Goal: Task Accomplishment & Management: Use online tool/utility

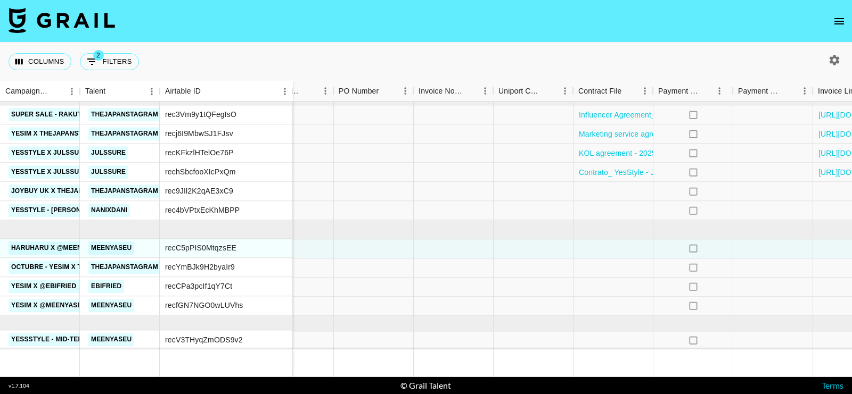
scroll to position [297, 1195]
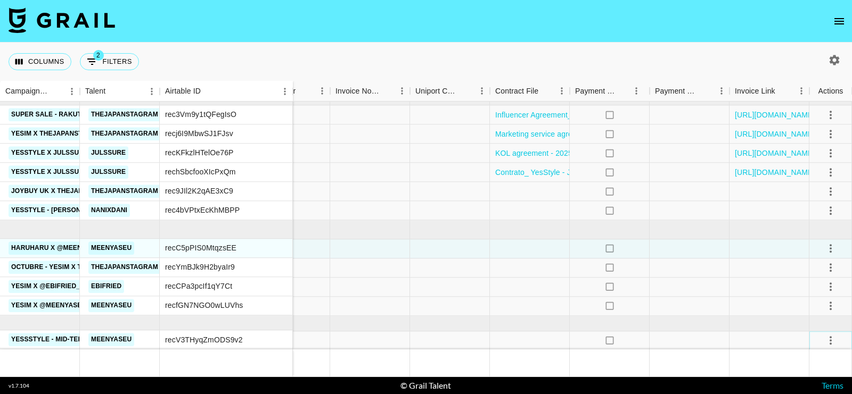
click at [830, 340] on icon "select merge strategy" at bounding box center [830, 340] width 2 height 9
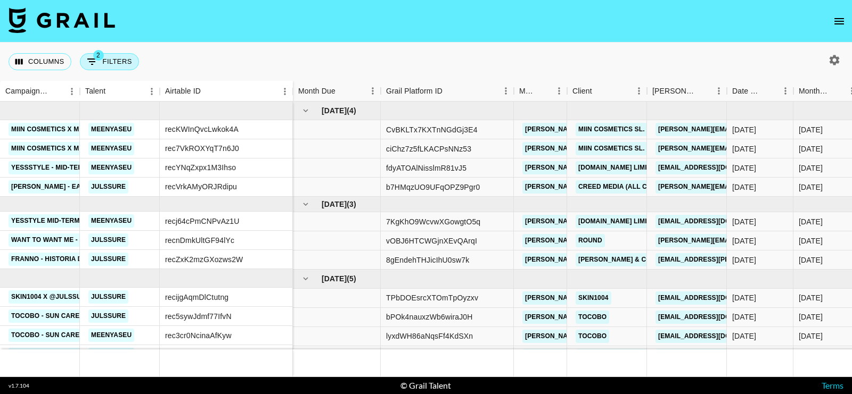
click at [102, 64] on button "2 Filters" at bounding box center [109, 61] width 59 height 17
select select "status"
select select "not"
select select "declined"
select select "status"
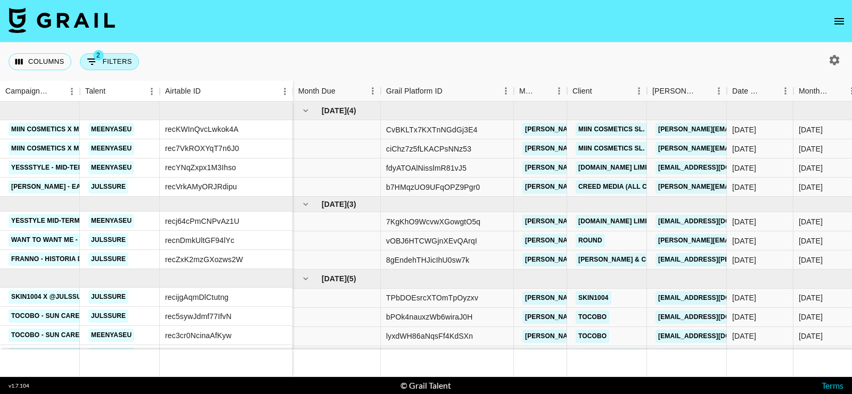
select select "not"
select select "cancelled"
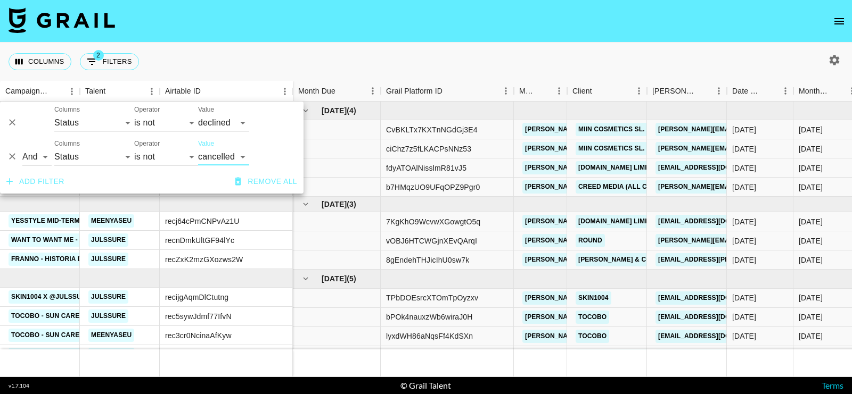
click at [835, 62] on icon "button" at bounding box center [834, 60] width 13 height 13
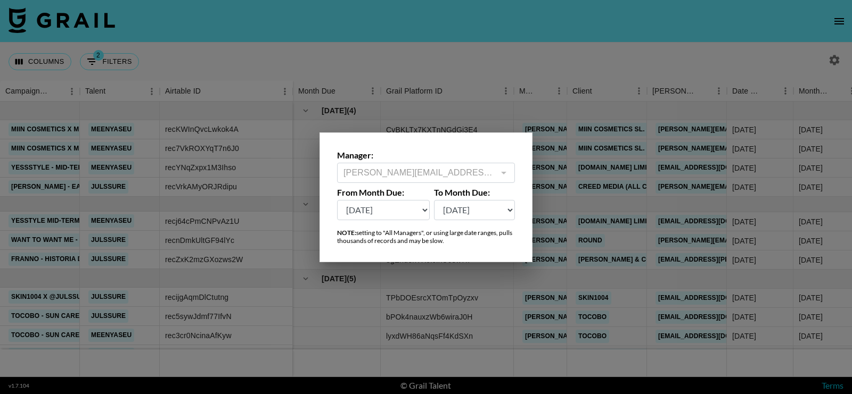
click at [388, 211] on select "Sep '26 Aug '26 Jul '26 Jun '26 May '26 Apr '26 Mar '26 Feb '26 Jan '26 Dec '25…" at bounding box center [383, 210] width 93 height 20
select select "Jan '25"
click at [337, 200] on select "Sep '26 Aug '26 Jul '26 Jun '26 May '26 Apr '26 Mar '26 Feb '26 Jan '26 Dec '25…" at bounding box center [383, 210] width 93 height 20
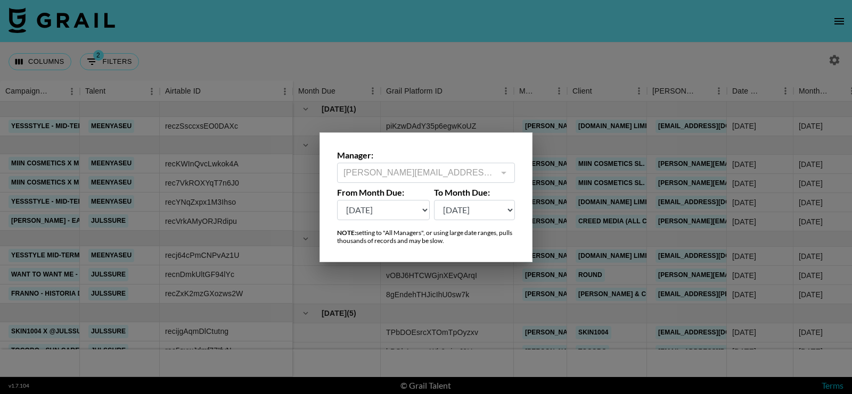
click at [547, 60] on div at bounding box center [426, 197] width 852 height 394
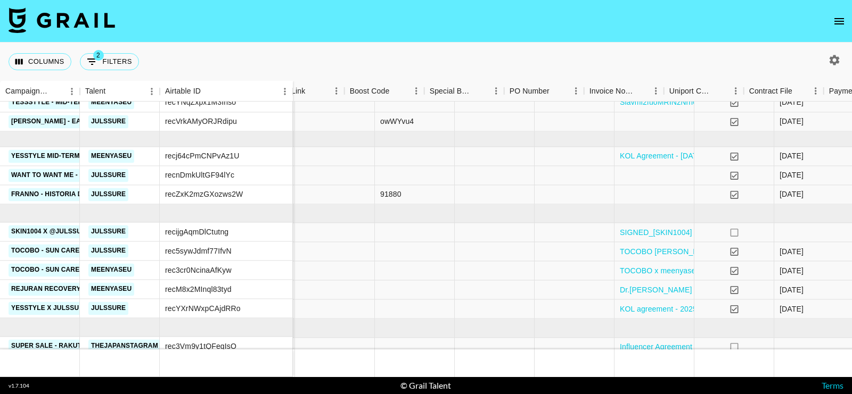
scroll to position [100, 1195]
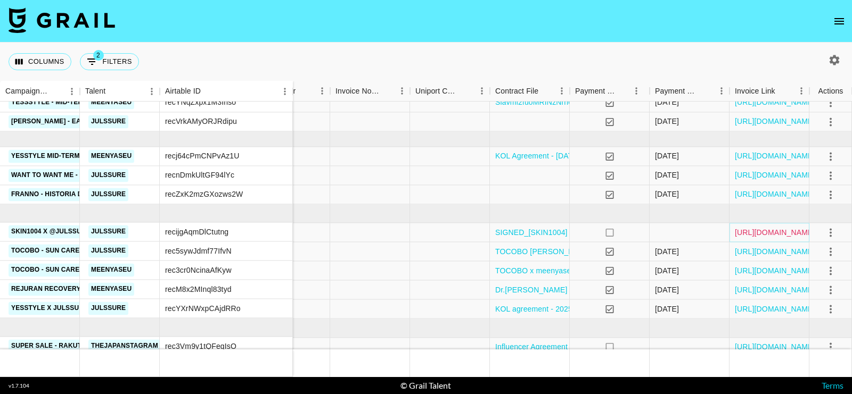
click at [803, 232] on link "https://in.xero.com/QovBiBT8DpgTDkhmhUfRP3lcX33TVULFO8RDBOf5" at bounding box center [775, 232] width 80 height 11
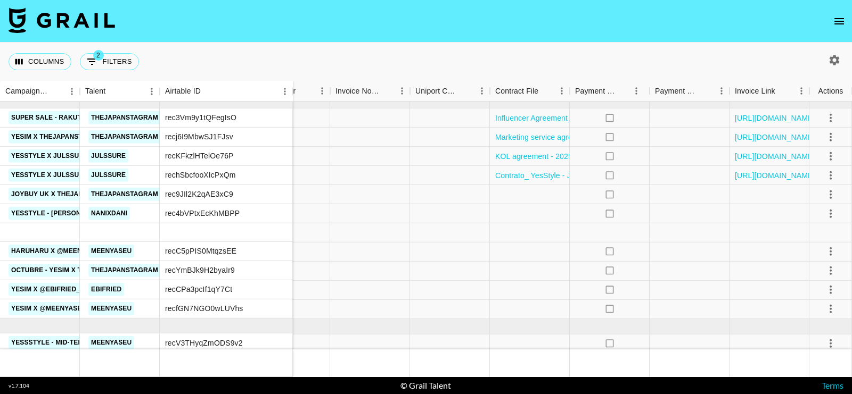
scroll to position [327, 1195]
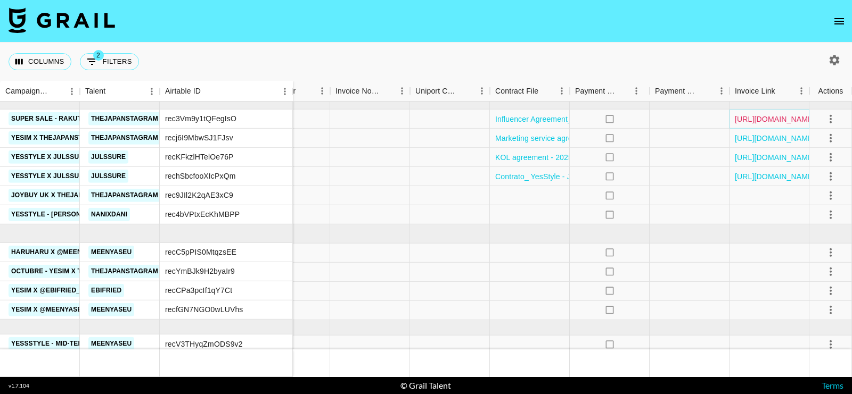
click at [777, 122] on link "[URL][DOMAIN_NAME]" at bounding box center [775, 119] width 80 height 11
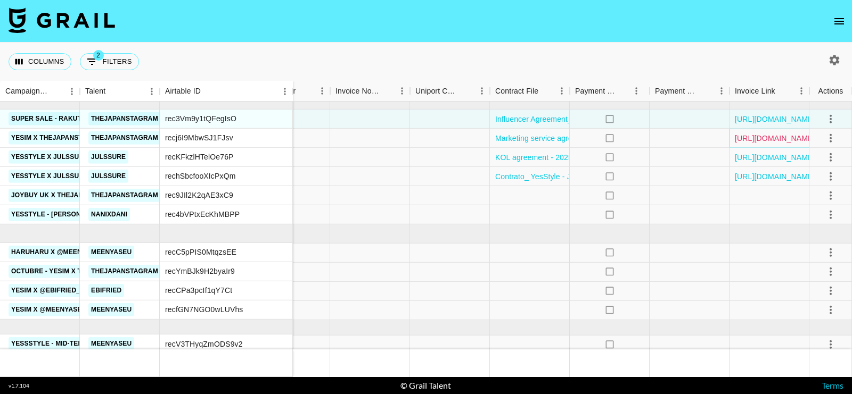
click at [774, 138] on link "[URL][DOMAIN_NAME]" at bounding box center [775, 138] width 80 height 11
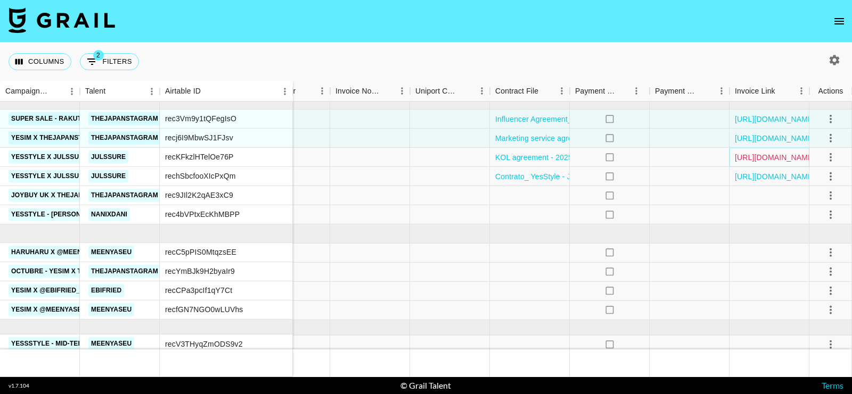
click at [773, 156] on link "[URL][DOMAIN_NAME]" at bounding box center [775, 157] width 80 height 11
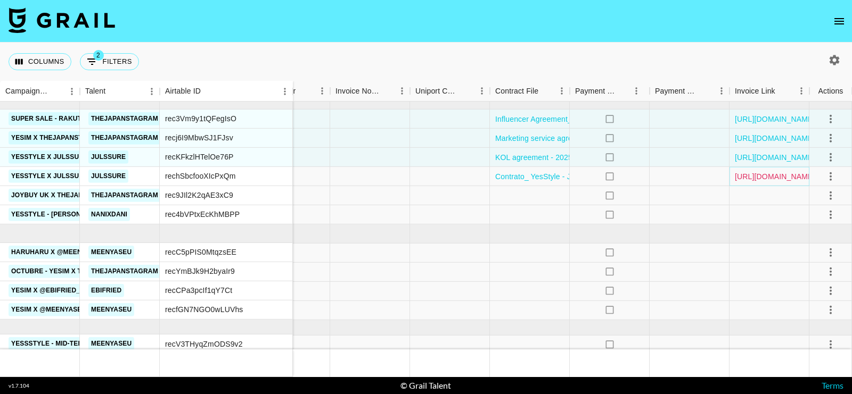
click at [772, 173] on link "[URL][DOMAIN_NAME]" at bounding box center [775, 176] width 80 height 11
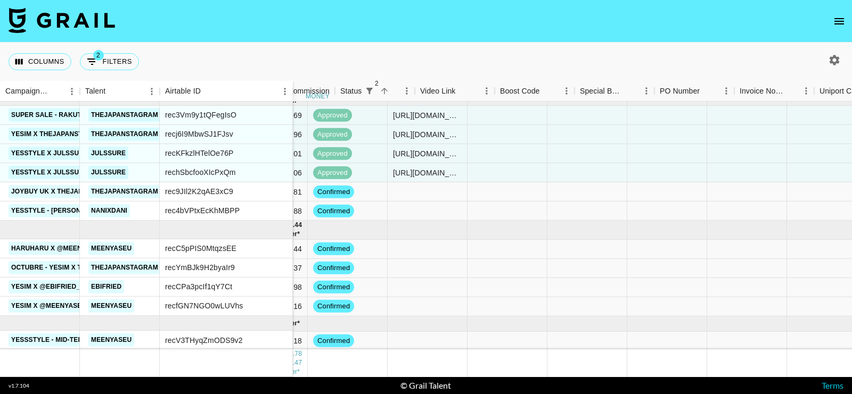
scroll to position [331, 760]
